Goal: Transaction & Acquisition: Purchase product/service

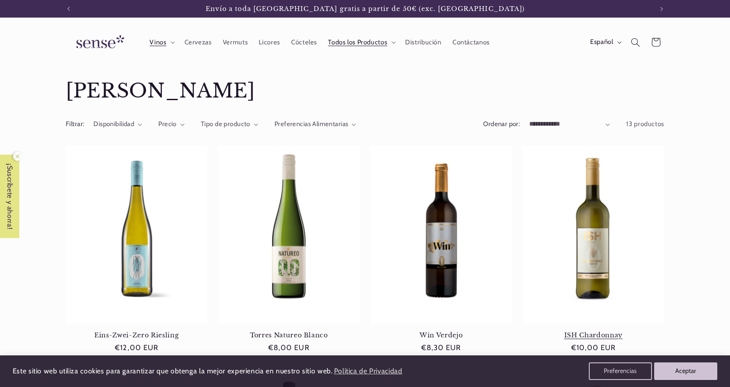
click at [591, 331] on link "ISH Chardonnay" at bounding box center [594, 335] width 142 height 8
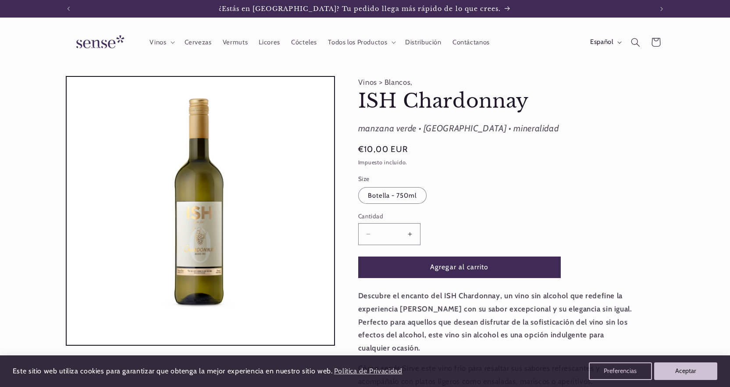
click at [411, 233] on button "Aumentar cantidad para ISH Chardonnay" at bounding box center [411, 233] width 20 height 21
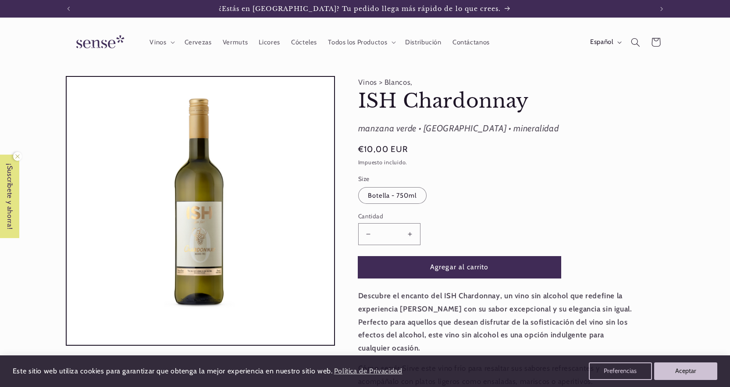
click at [445, 266] on button "Agregar al carrito" at bounding box center [459, 266] width 203 height 21
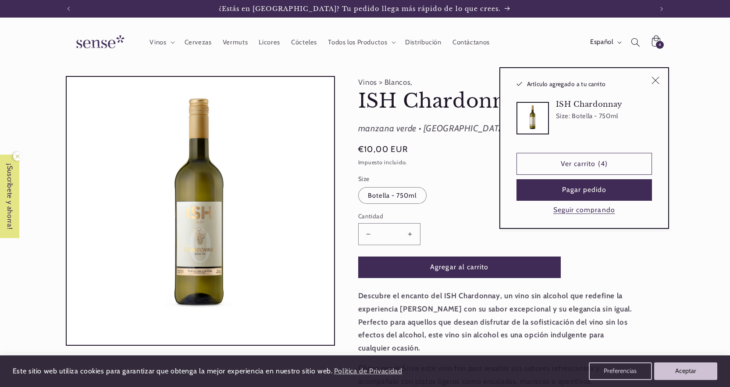
type input "*"
click at [583, 208] on button "Seguir comprando" at bounding box center [584, 209] width 67 height 9
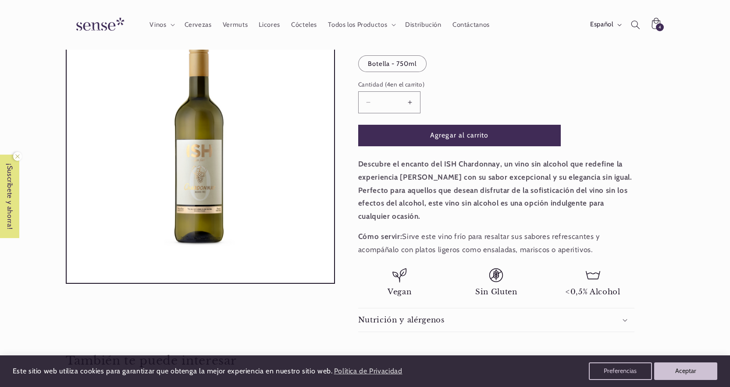
scroll to position [44, 0]
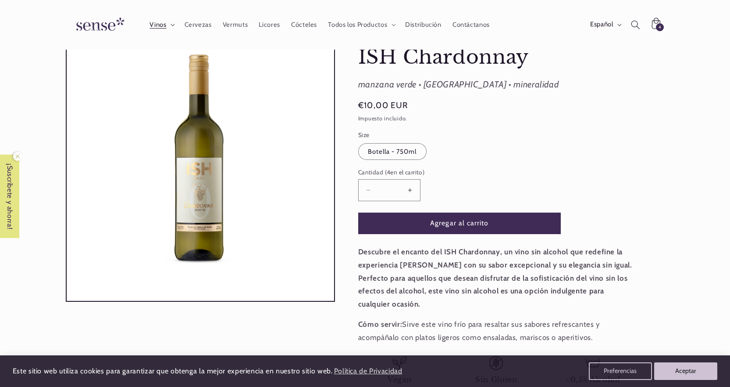
click at [168, 24] on summary "Vinos" at bounding box center [161, 24] width 35 height 19
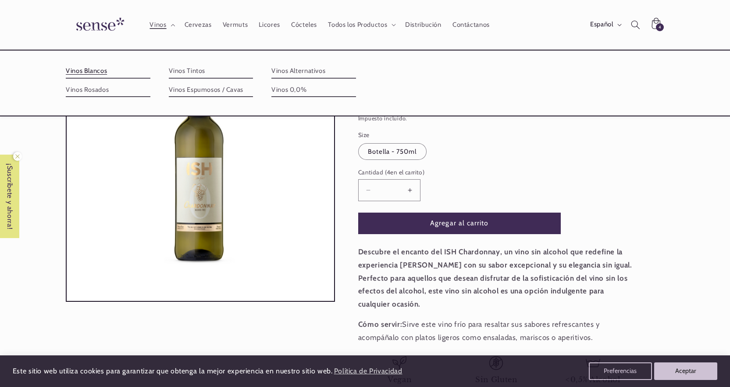
click at [100, 70] on link "Vinos Blancos" at bounding box center [108, 71] width 85 height 14
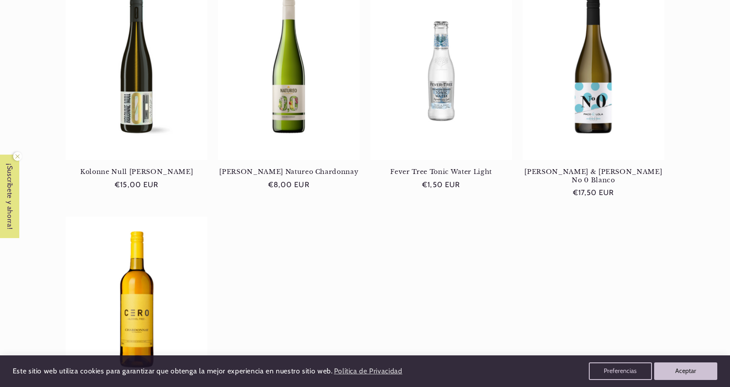
scroll to position [790, 0]
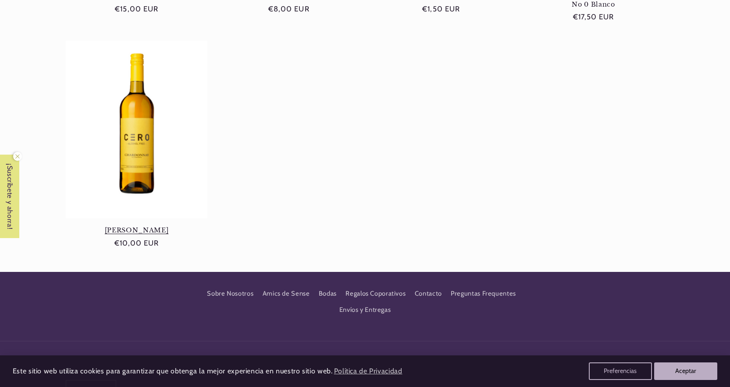
click at [131, 226] on link "Cero Chardonnay" at bounding box center [137, 230] width 142 height 8
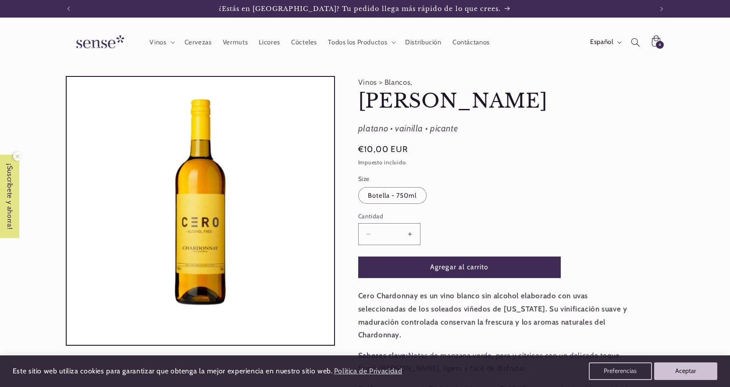
click at [410, 233] on button "Aumentar cantidad para Cero Chardonnay" at bounding box center [411, 233] width 20 height 21
click at [369, 233] on button "Reducir cantidad para Cero Chardonnay" at bounding box center [369, 233] width 20 height 21
click at [457, 267] on button "Agregar al carrito" at bounding box center [459, 266] width 203 height 21
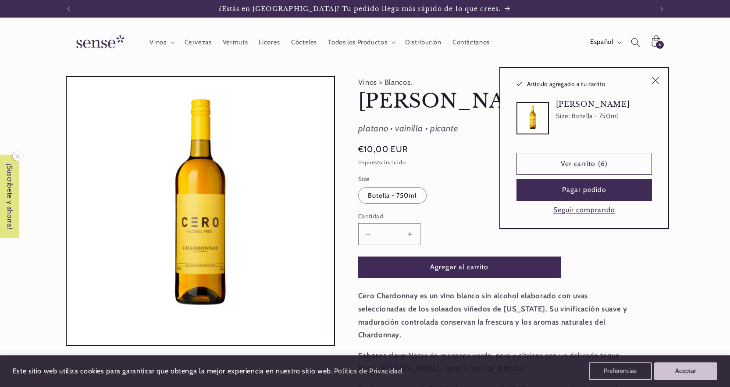
type input "*"
click at [588, 164] on link "Ver carrito (6)" at bounding box center [585, 163] width 136 height 21
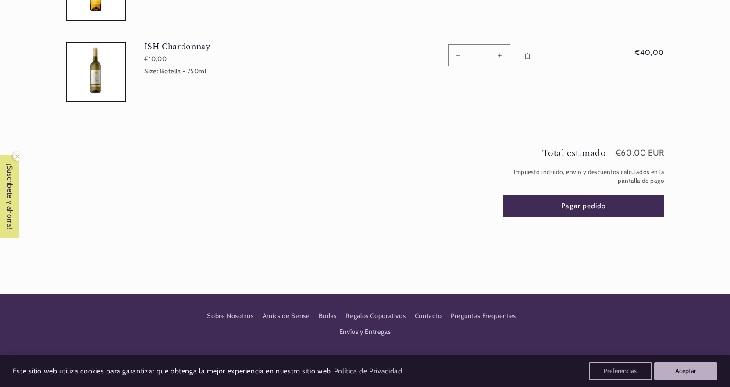
scroll to position [219, 0]
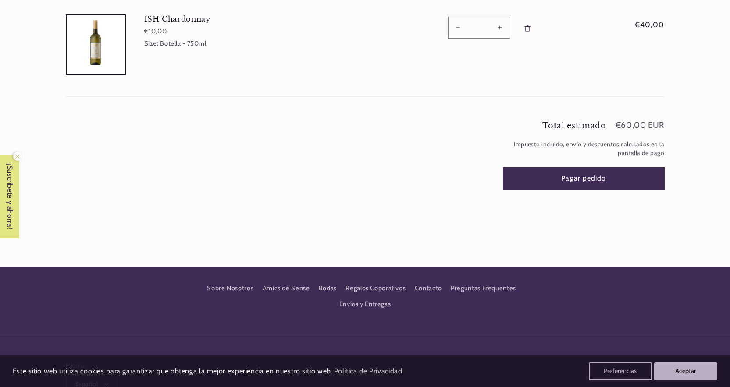
click at [580, 179] on button "Pagar pedido" at bounding box center [584, 178] width 161 height 21
